Goal: Check status: Check status

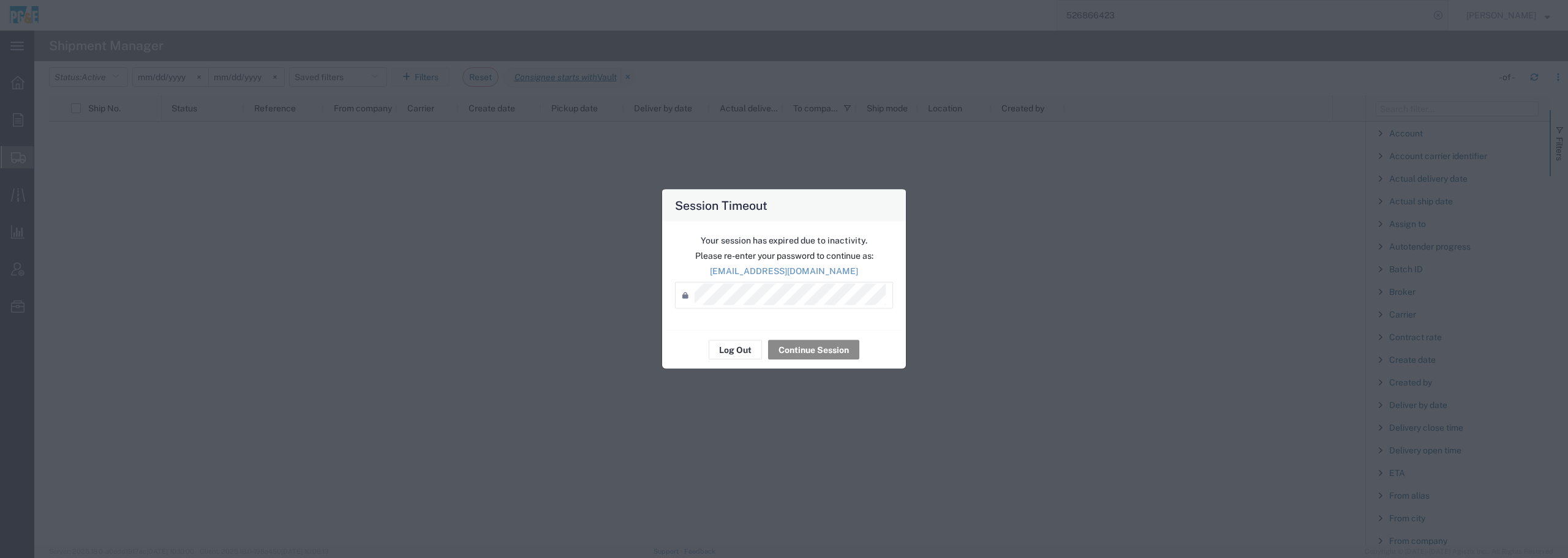
scroll to position [995, 0]
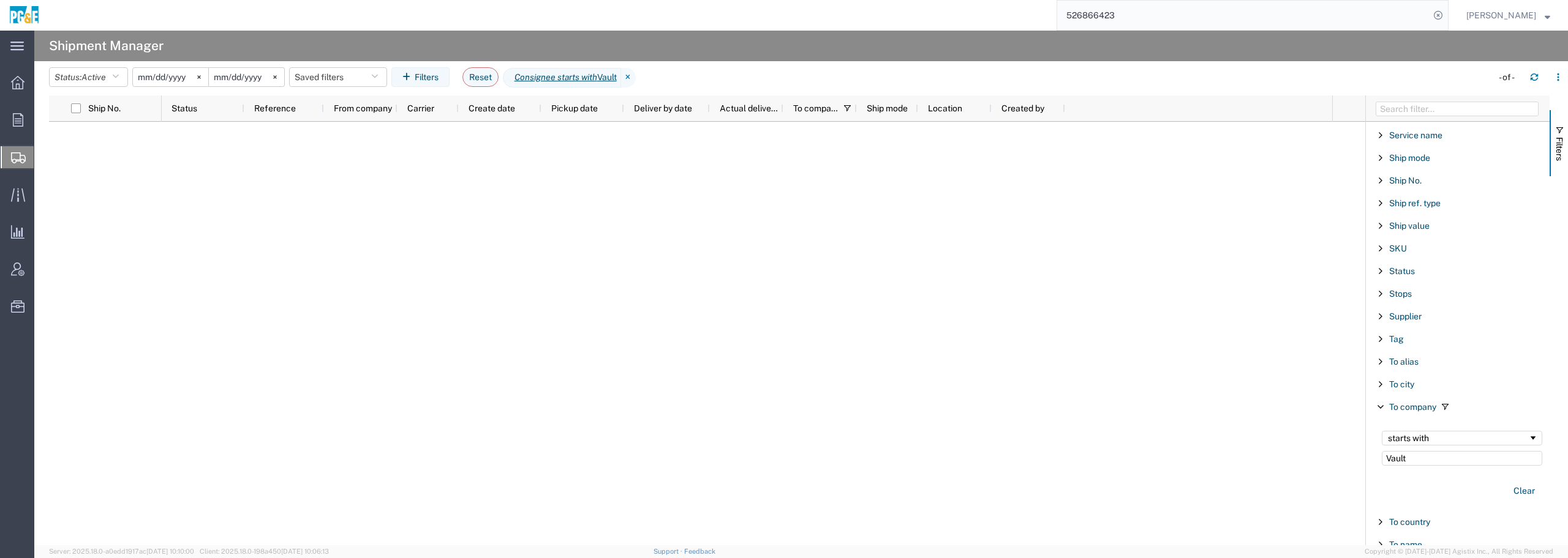
click at [177, 78] on input "[DATE]" at bounding box center [170, 77] width 75 height 19
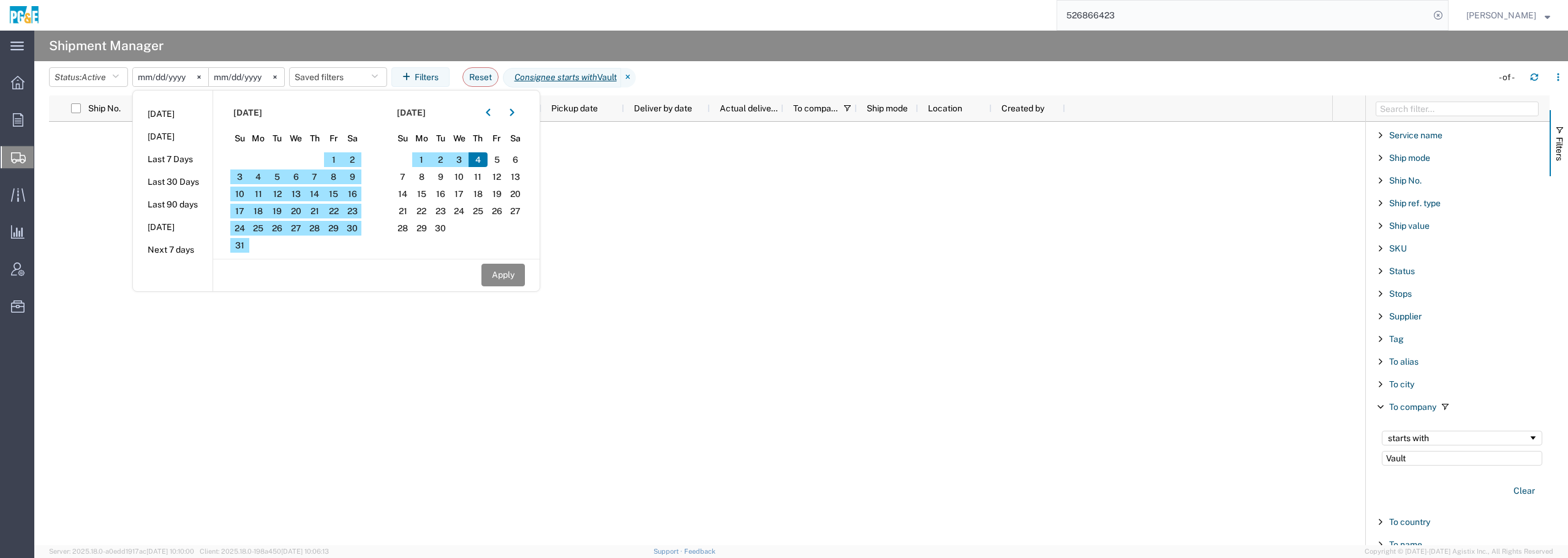
click at [478, 158] on span "4" at bounding box center [478, 160] width 19 height 15
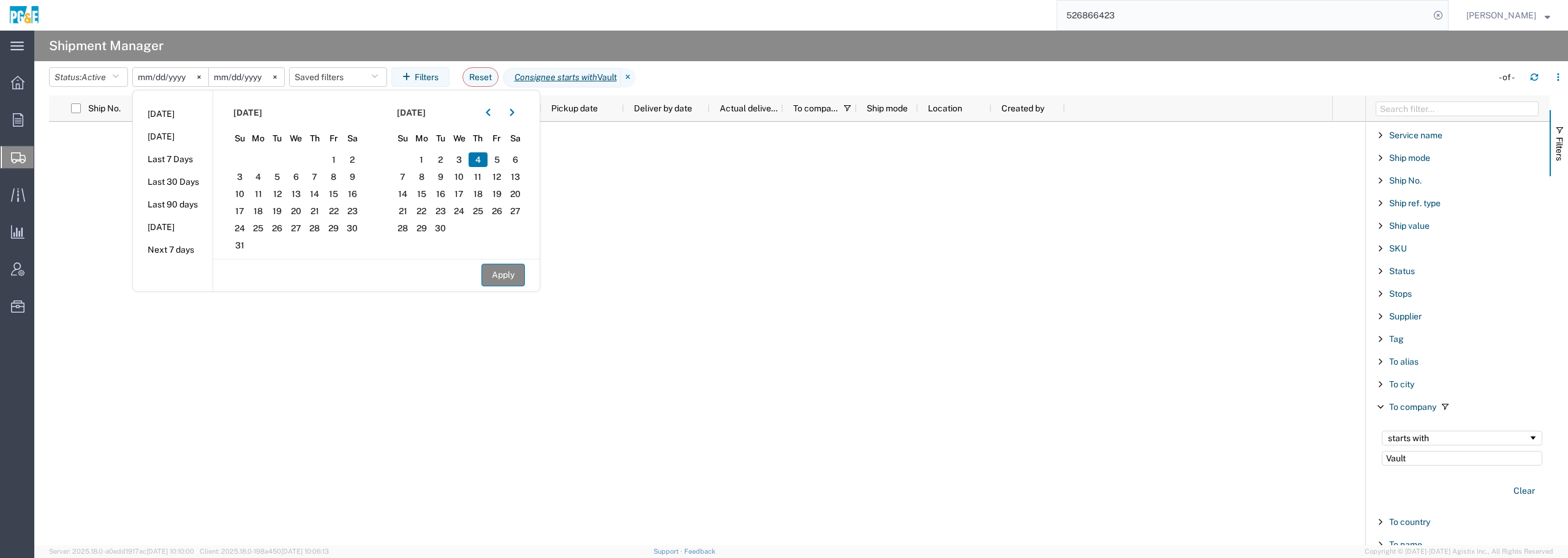
click at [495, 276] on button "Apply" at bounding box center [503, 275] width 43 height 22
type input "[DATE]"
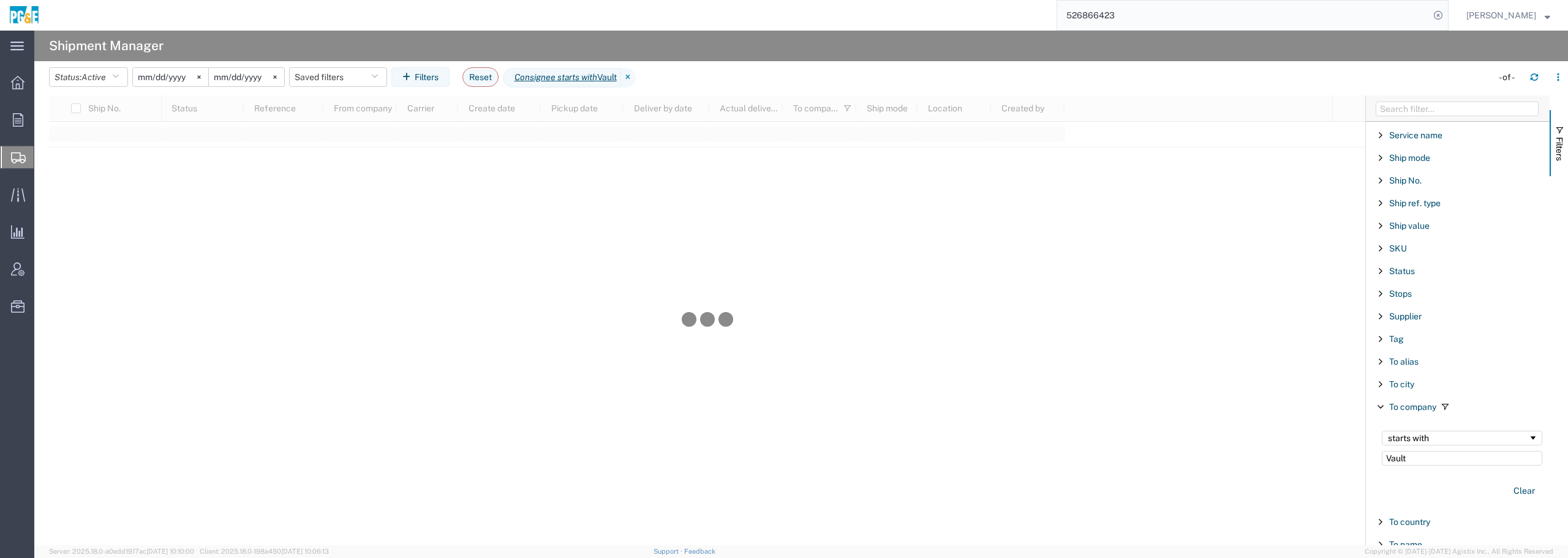
click at [252, 78] on input "[DATE]" at bounding box center [246, 77] width 75 height 19
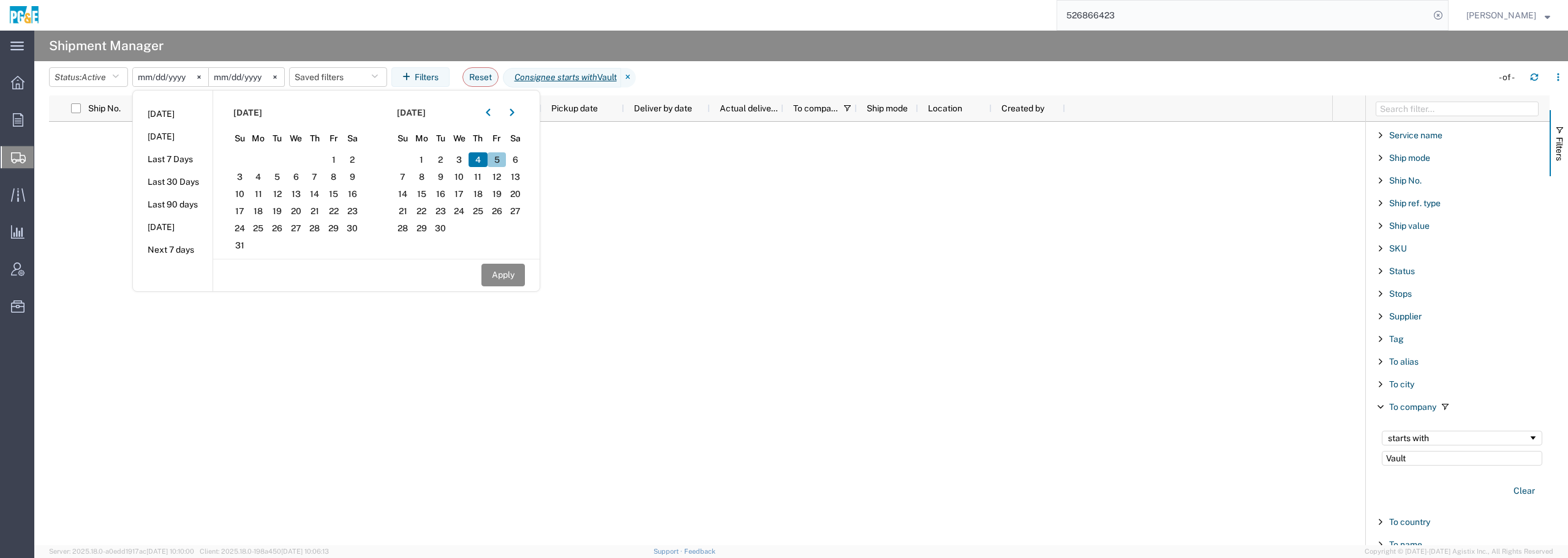
click at [500, 160] on span "5" at bounding box center [497, 160] width 19 height 15
click at [501, 274] on button "Apply" at bounding box center [503, 275] width 43 height 22
type input "[DATE]"
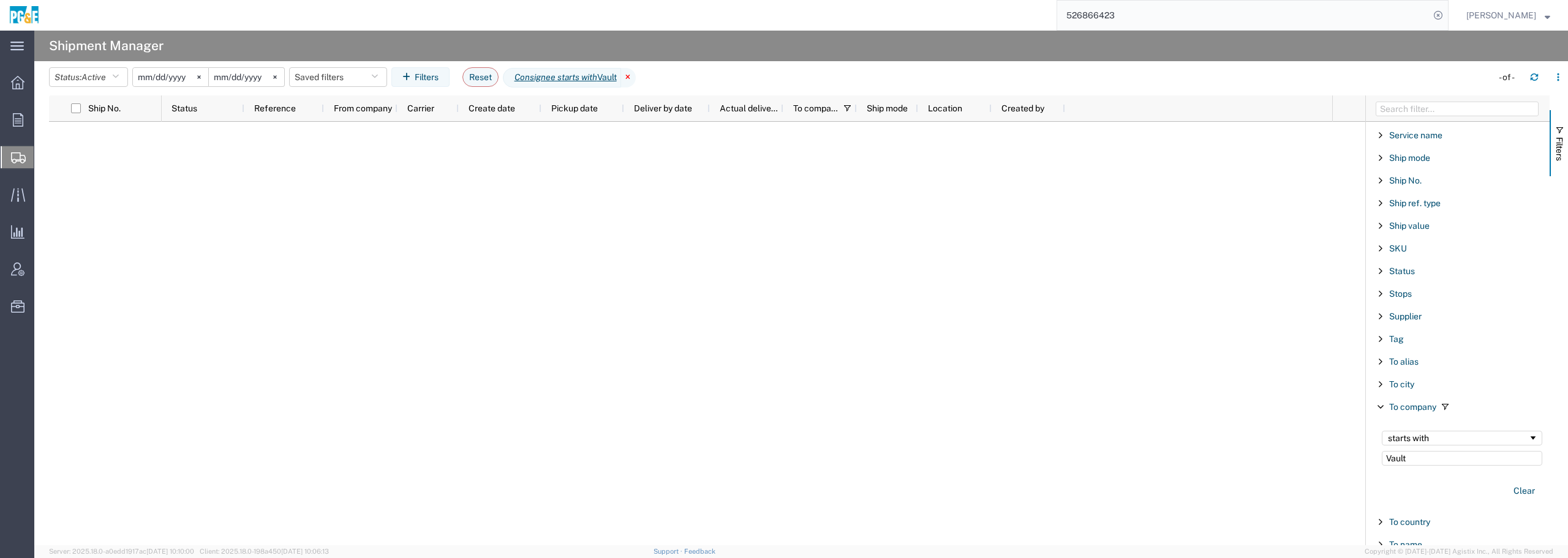
click at [636, 75] on icon at bounding box center [628, 78] width 15 height 20
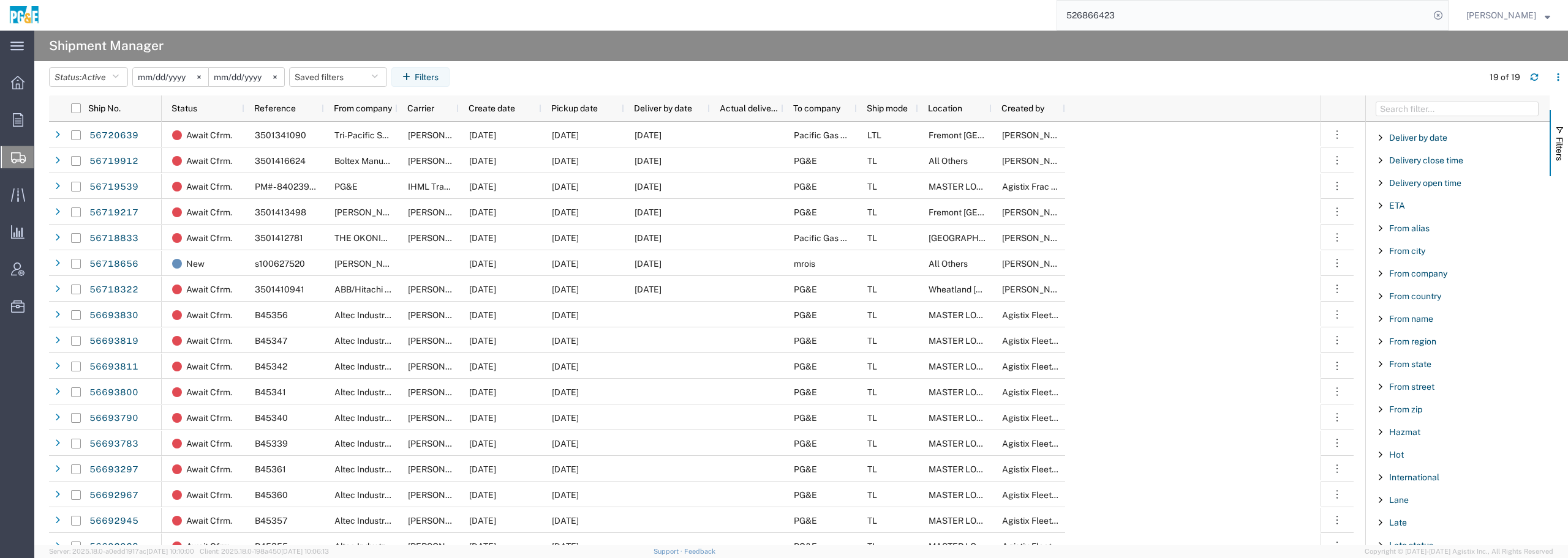
scroll to position [230, 0]
click at [1413, 290] on span "From city" at bounding box center [1407, 289] width 36 height 10
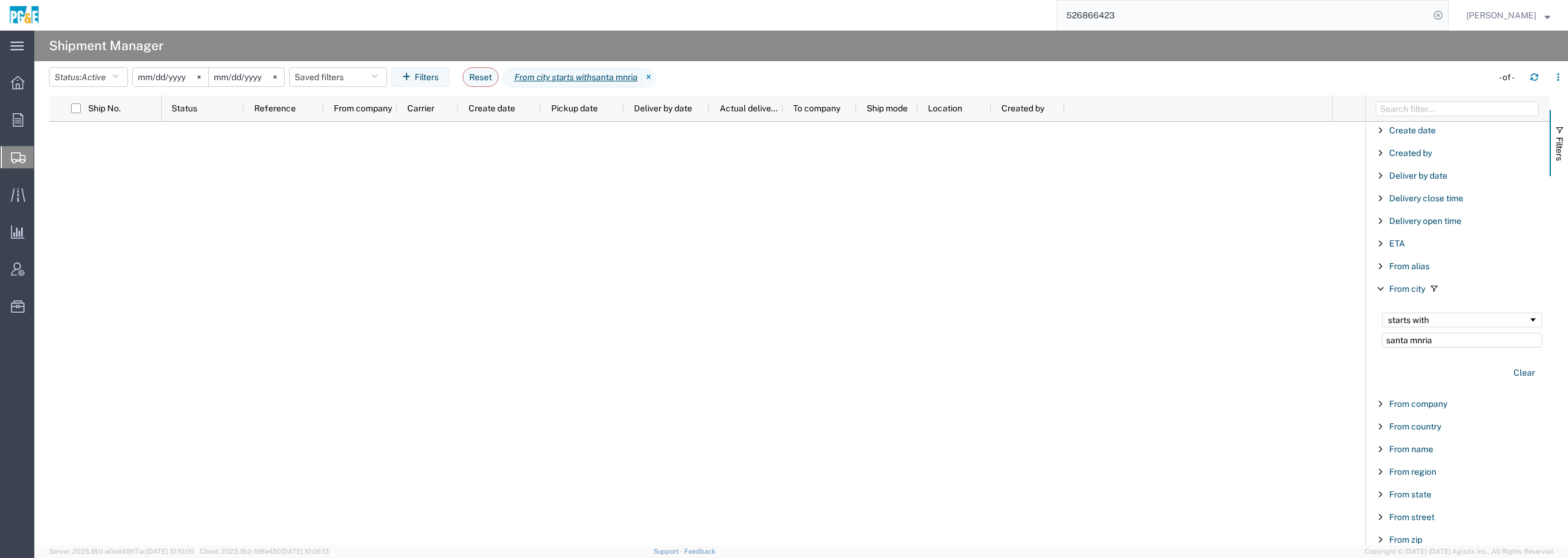
drag, startPoint x: 1447, startPoint y: 341, endPoint x: 1423, endPoint y: 344, distance: 24.2
click at [1419, 344] on input "santa mnria" at bounding box center [1462, 341] width 160 height 15
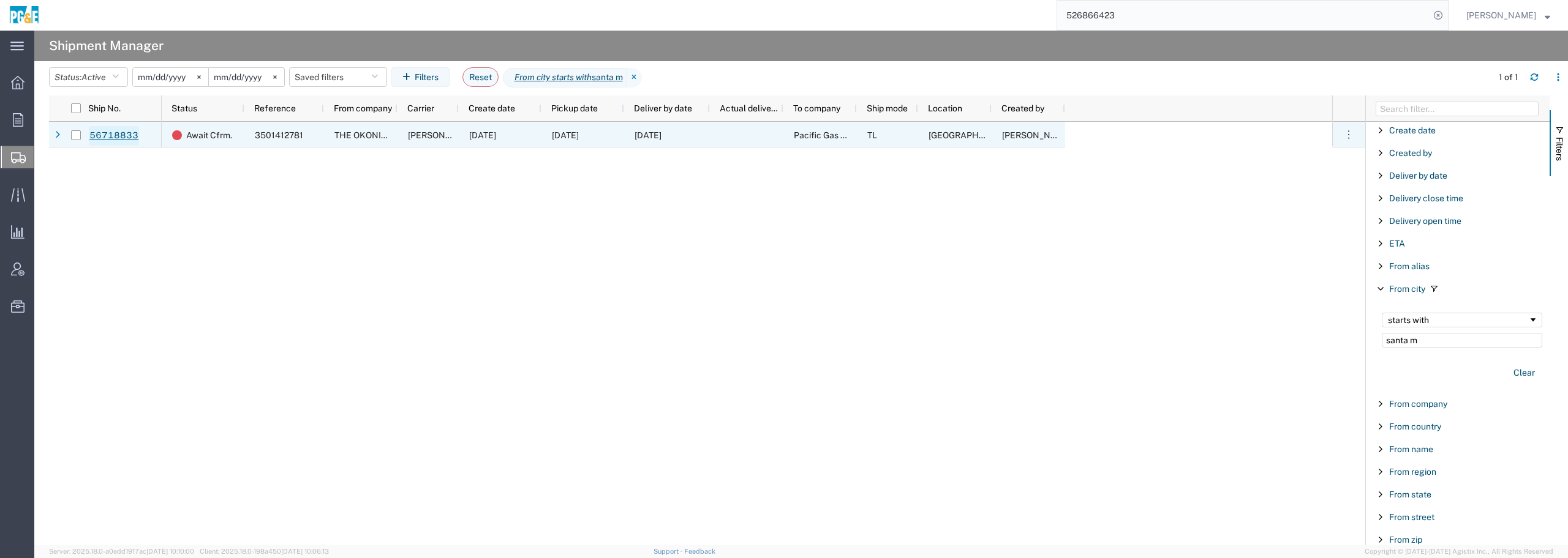
type input "santa m"
click at [124, 133] on link "56718833" at bounding box center [114, 136] width 50 height 20
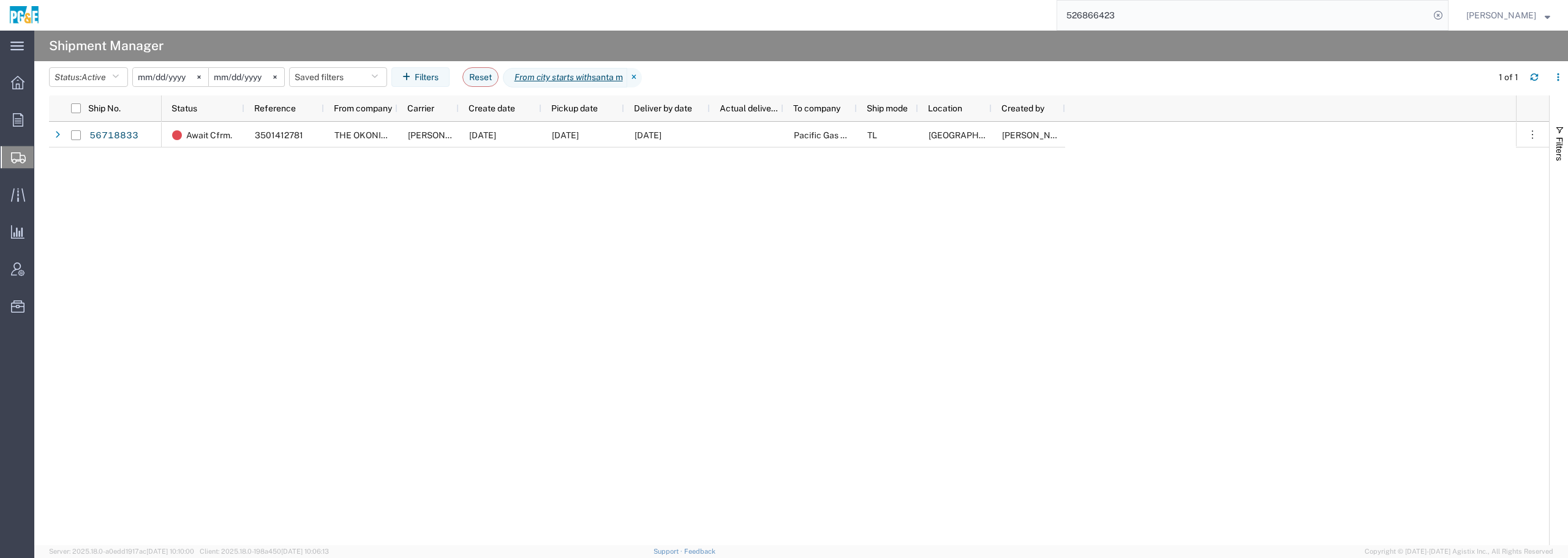
click at [253, 80] on input "[DATE]" at bounding box center [246, 77] width 75 height 19
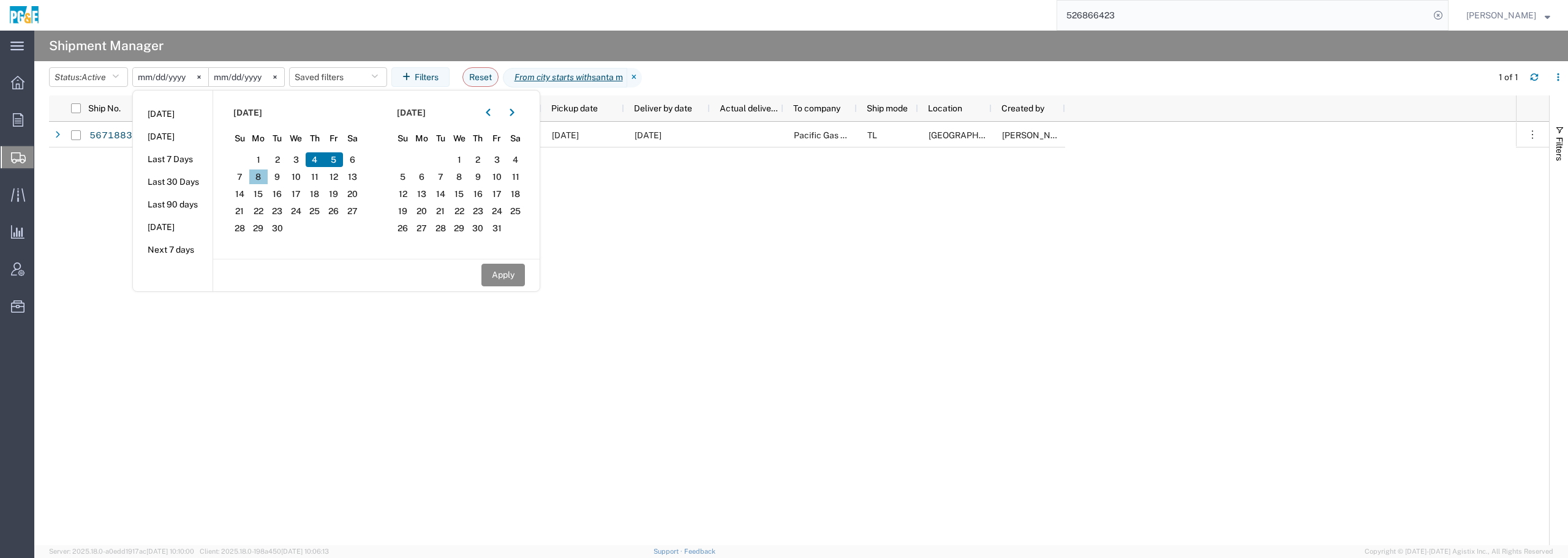
click at [263, 177] on span "8" at bounding box center [258, 177] width 19 height 15
click at [503, 266] on button "Apply" at bounding box center [503, 275] width 43 height 22
type input "[DATE]"
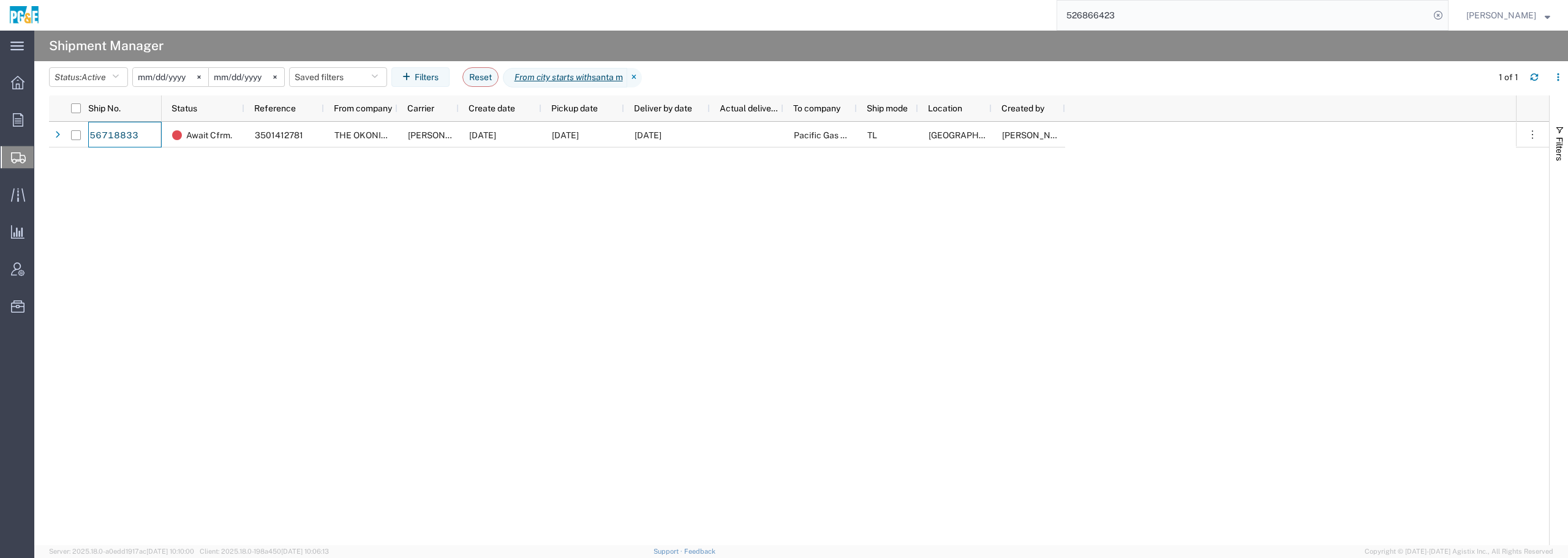
drag, startPoint x: 145, startPoint y: 137, endPoint x: 101, endPoint y: 270, distance: 140.1
click at [90, 209] on div "56718833 Await Cfrm. 3501412781 THE OKONITE COMPANY INC [PERSON_NAME] [DATE] [D…" at bounding box center [799, 333] width 1500 height 423
click at [324, 105] on div "From company" at bounding box center [361, 108] width 73 height 25
click at [324, 107] on div "From company" at bounding box center [361, 108] width 73 height 25
drag, startPoint x: 321, startPoint y: 107, endPoint x: 334, endPoint y: 106, distance: 13.0
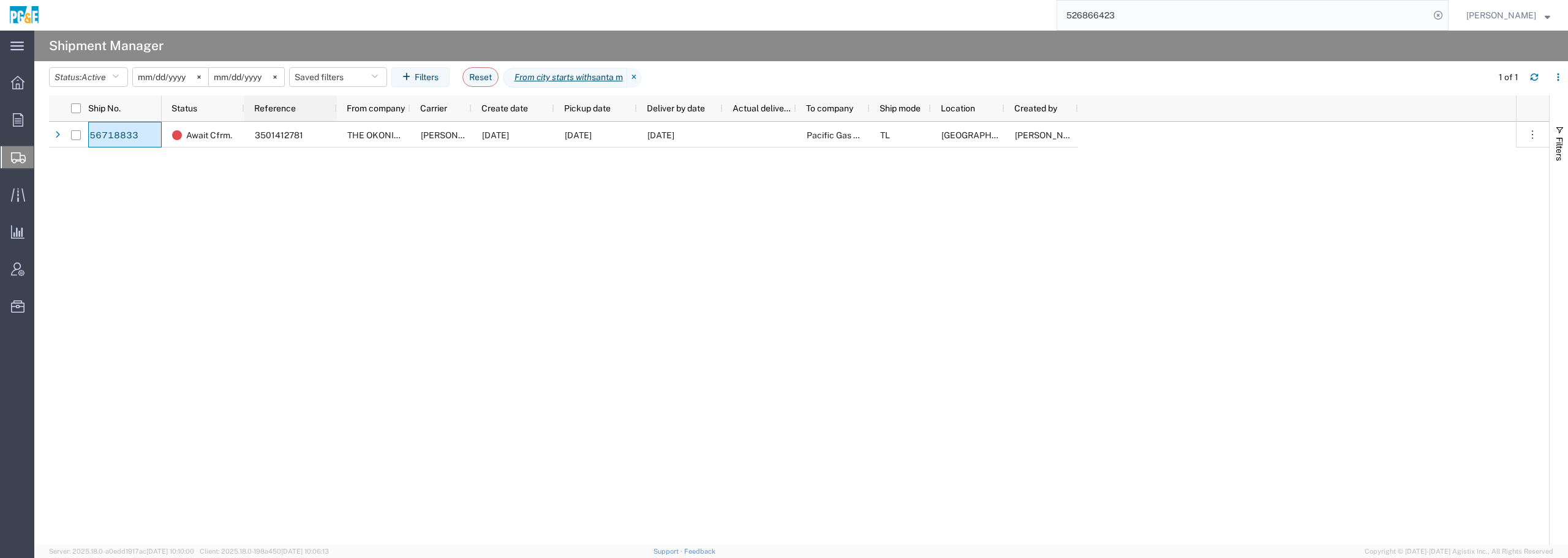
click at [334, 106] on div at bounding box center [337, 108] width 5 height 25
drag, startPoint x: 334, startPoint y: 106, endPoint x: 317, endPoint y: 106, distance: 17.0
click at [317, 106] on div at bounding box center [320, 108] width 5 height 25
click at [294, 310] on div "Await Cfrm. 3501412781 THE OKONITE COMPANY INC [PERSON_NAME] [DATE] [DATE] [DAT…" at bounding box center [838, 333] width 1354 height 423
click at [446, 78] on button "Filters" at bounding box center [420, 77] width 58 height 20
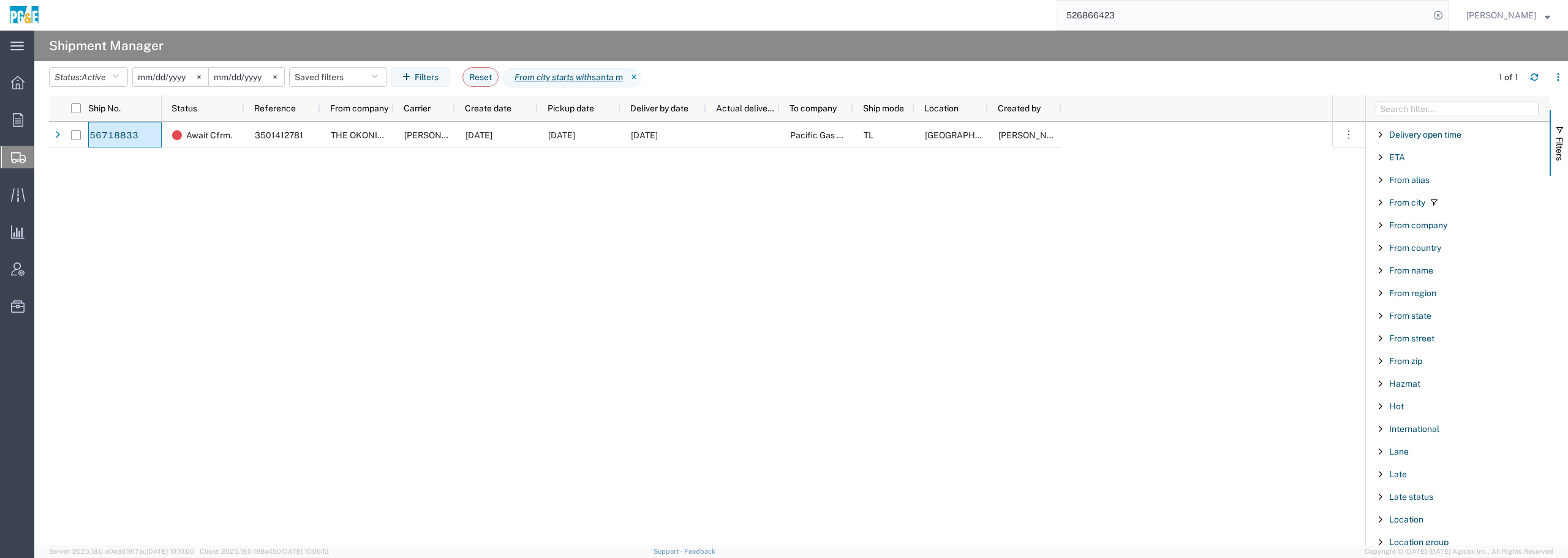
scroll to position [306, 0]
click at [1391, 211] on span "From city" at bounding box center [1407, 212] width 36 height 10
drag, startPoint x: 1442, startPoint y: 263, endPoint x: 1332, endPoint y: 261, distance: 110.0
click at [1332, 261] on div "Ship No. Status Reference From company Carrier Create date Pickup date Deliver …" at bounding box center [809, 320] width 1519 height 450
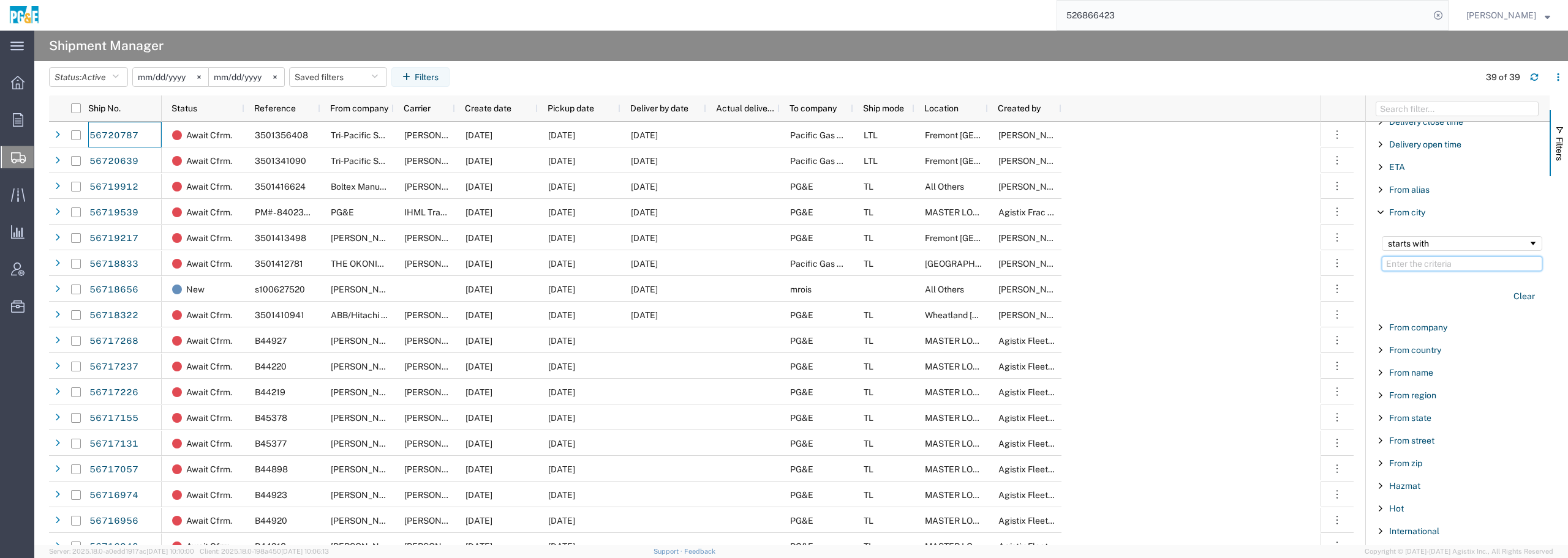
click at [1415, 266] on input "Filter Value" at bounding box center [1462, 264] width 160 height 15
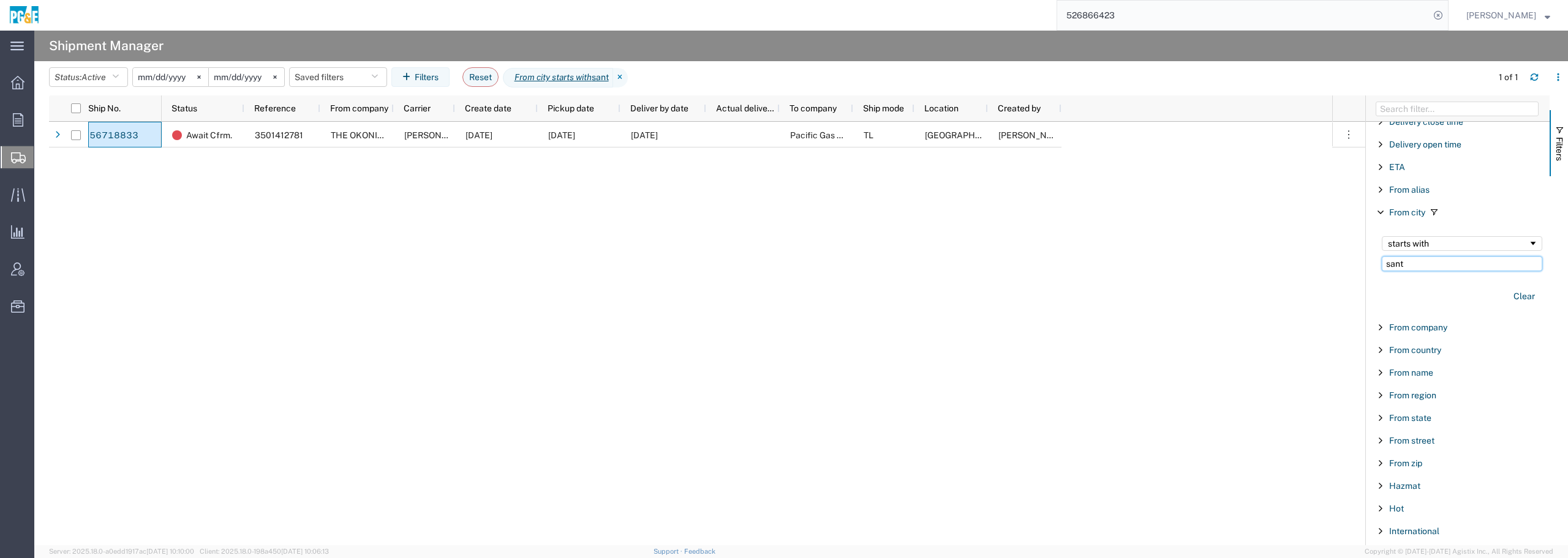
click at [1415, 266] on input "sant" at bounding box center [1462, 264] width 160 height 15
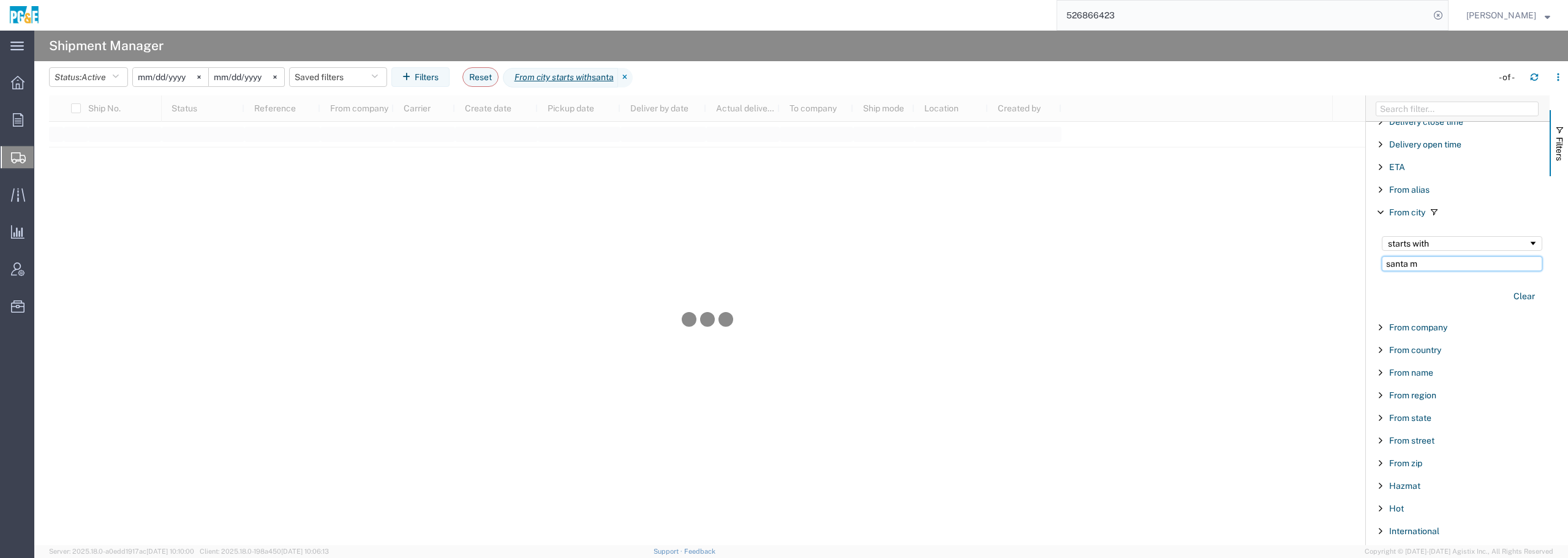
type input "santa m"
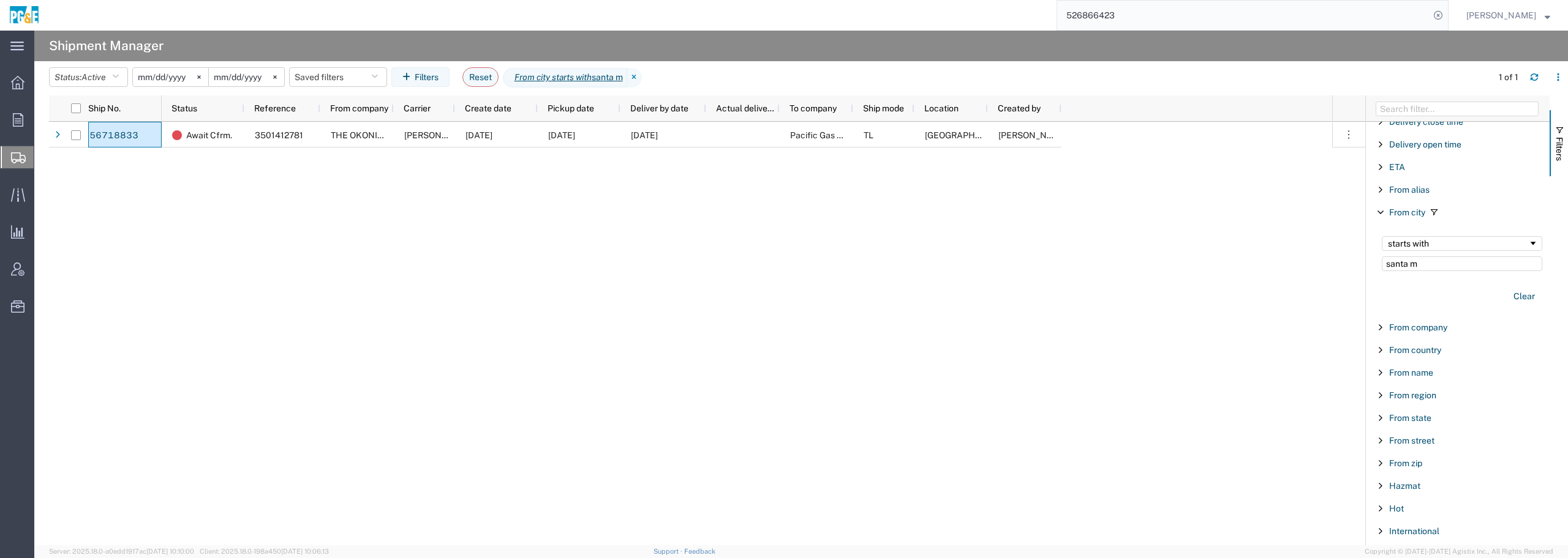
click at [505, 352] on div "Await Cfrm. 3501412781 THE OKONITE COMPANY INC [PERSON_NAME] [DATE] [DATE] [DAT…" at bounding box center [746, 333] width 1171 height 423
